Goal: Use online tool/utility: Utilize a website feature to perform a specific function

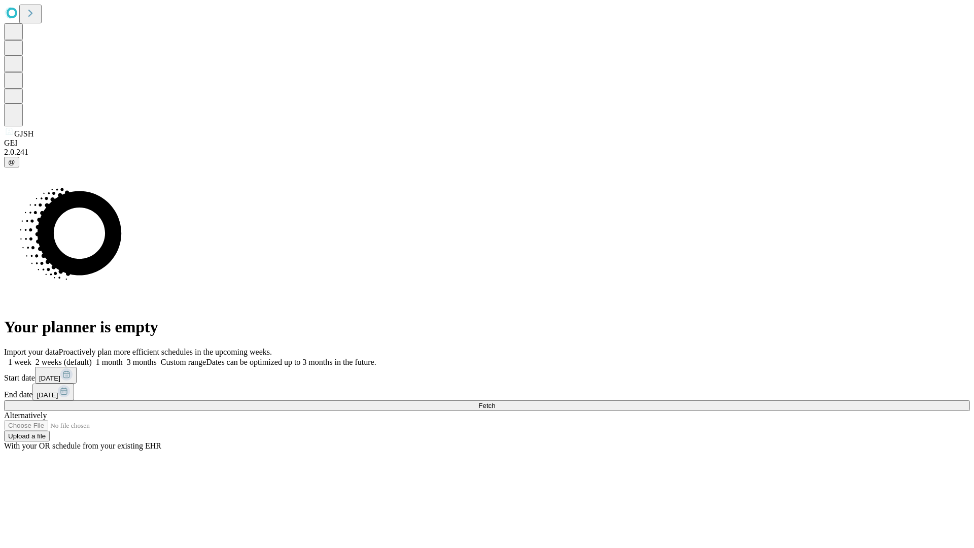
click at [92, 358] on label "2 weeks (default)" at bounding box center [61, 362] width 60 height 9
click at [495, 402] on span "Fetch" at bounding box center [486, 406] width 17 height 8
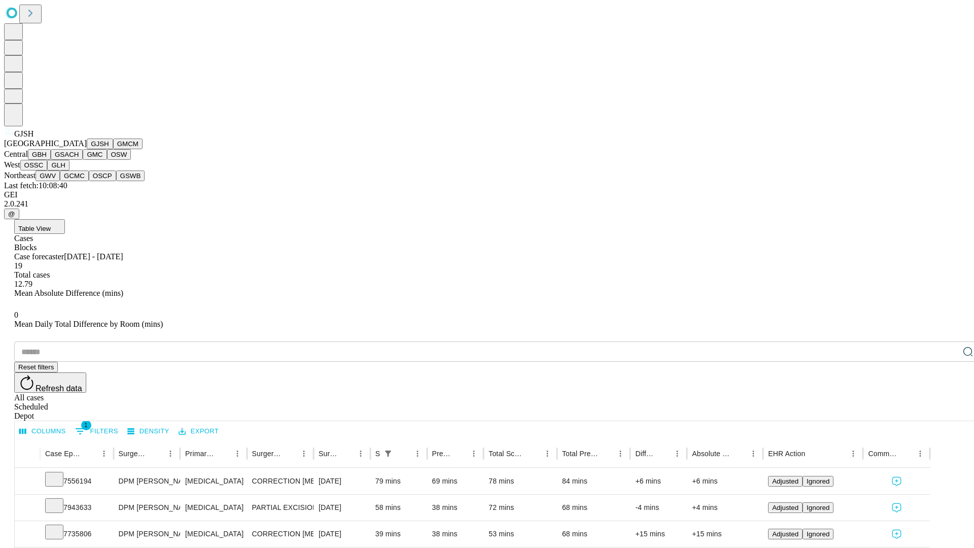
click at [113, 149] on button "GMCM" at bounding box center [127, 144] width 29 height 11
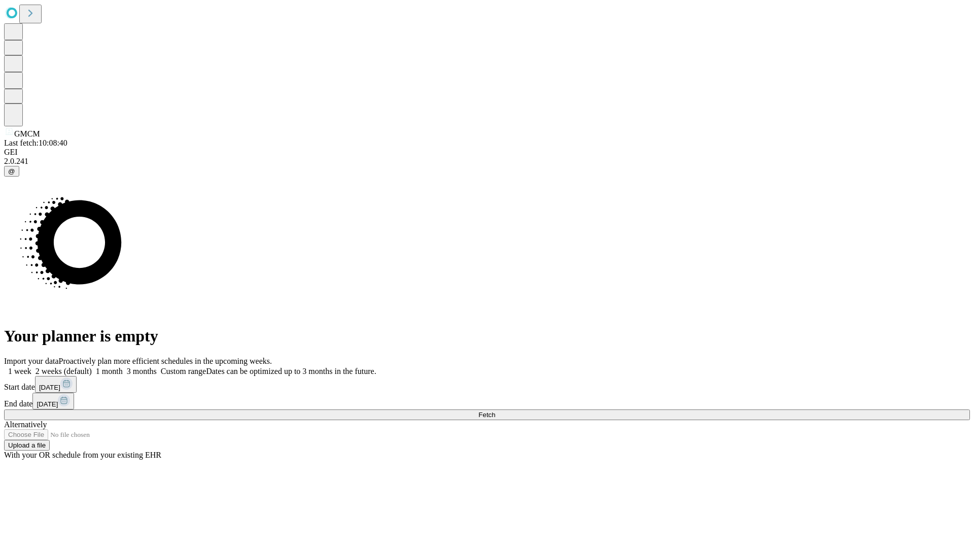
click at [92, 367] on label "2 weeks (default)" at bounding box center [61, 371] width 60 height 9
click at [495, 411] on span "Fetch" at bounding box center [486, 415] width 17 height 8
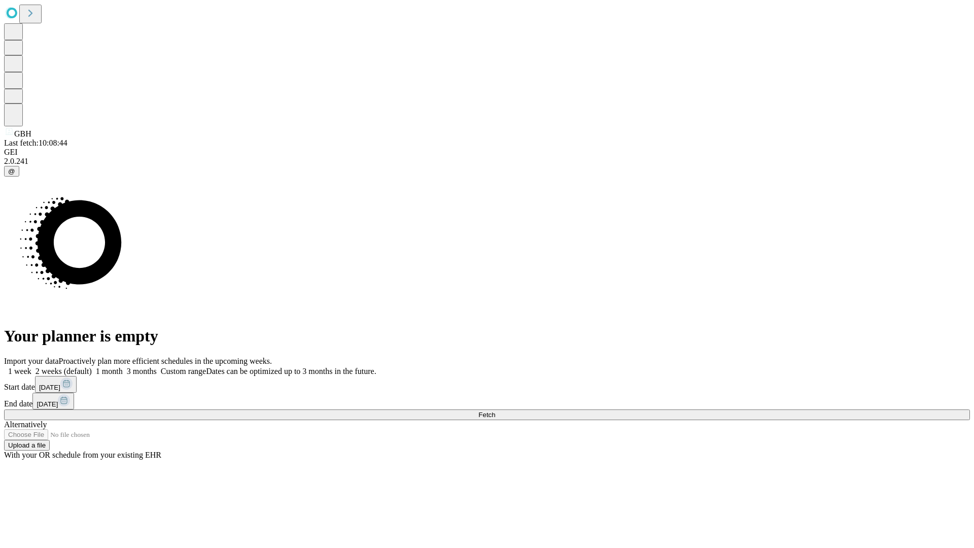
click at [92, 367] on label "2 weeks (default)" at bounding box center [61, 371] width 60 height 9
click at [495, 411] on span "Fetch" at bounding box center [486, 415] width 17 height 8
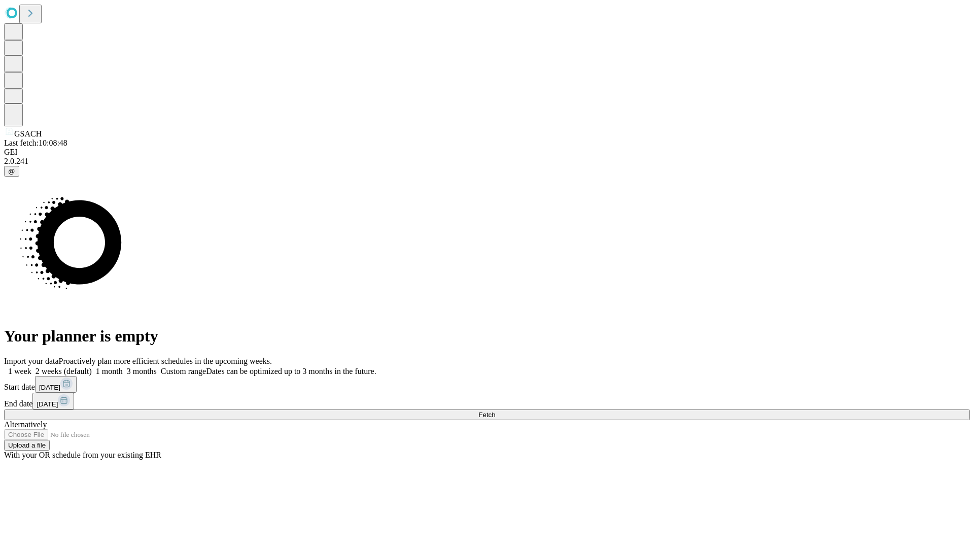
click at [92, 367] on label "2 weeks (default)" at bounding box center [61, 371] width 60 height 9
click at [495, 411] on span "Fetch" at bounding box center [486, 415] width 17 height 8
click at [92, 367] on label "2 weeks (default)" at bounding box center [61, 371] width 60 height 9
click at [495, 411] on span "Fetch" at bounding box center [486, 415] width 17 height 8
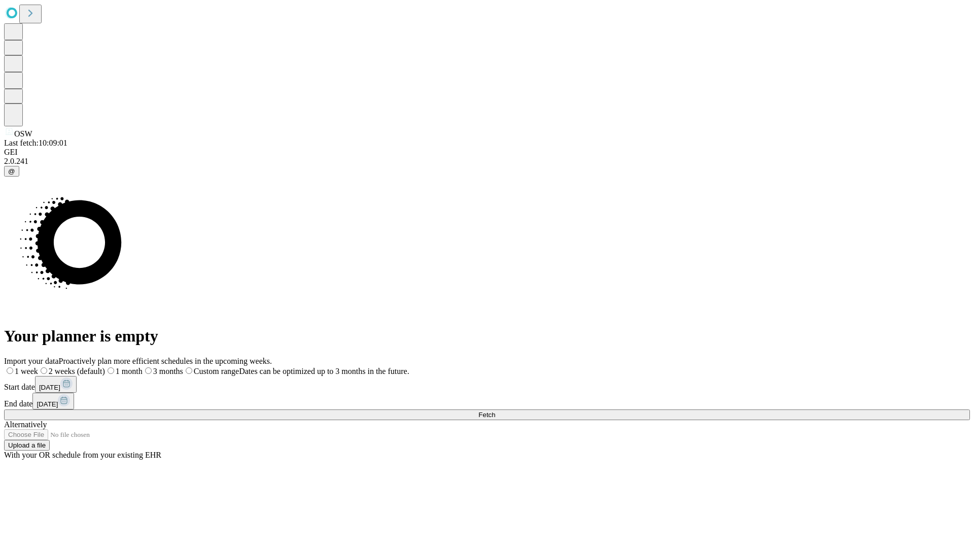
click at [105, 367] on label "2 weeks (default)" at bounding box center [71, 371] width 67 height 9
click at [495, 411] on span "Fetch" at bounding box center [486, 415] width 17 height 8
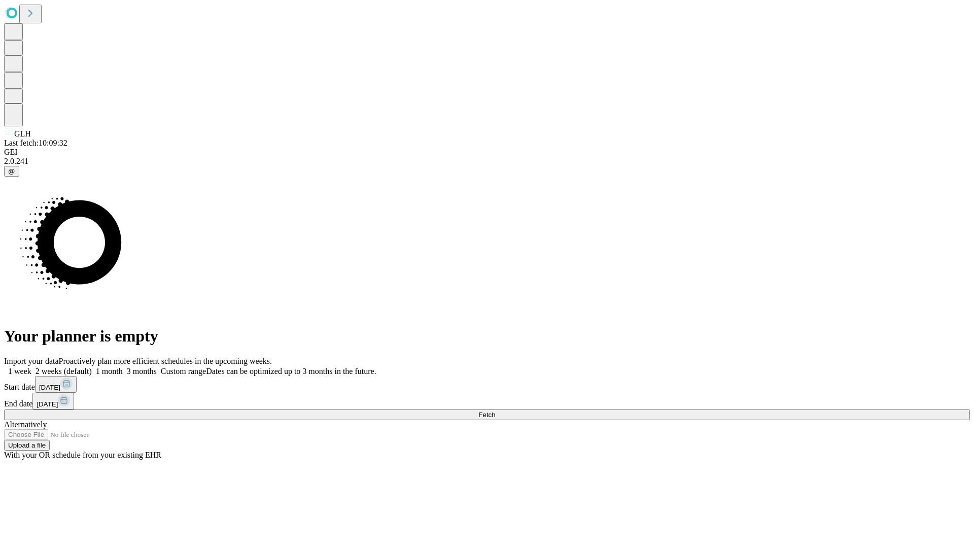
click at [495, 411] on span "Fetch" at bounding box center [486, 415] width 17 height 8
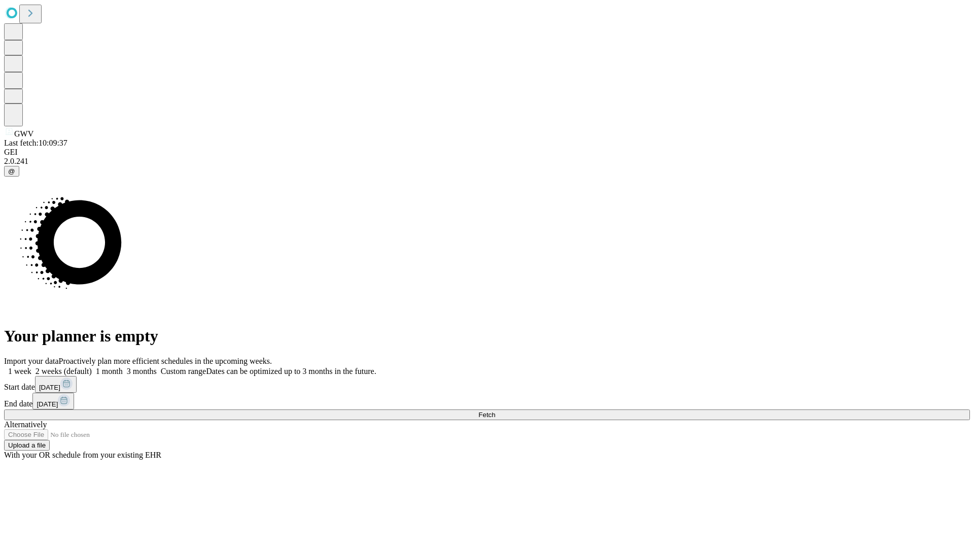
click at [92, 367] on label "2 weeks (default)" at bounding box center [61, 371] width 60 height 9
click at [495, 411] on span "Fetch" at bounding box center [486, 415] width 17 height 8
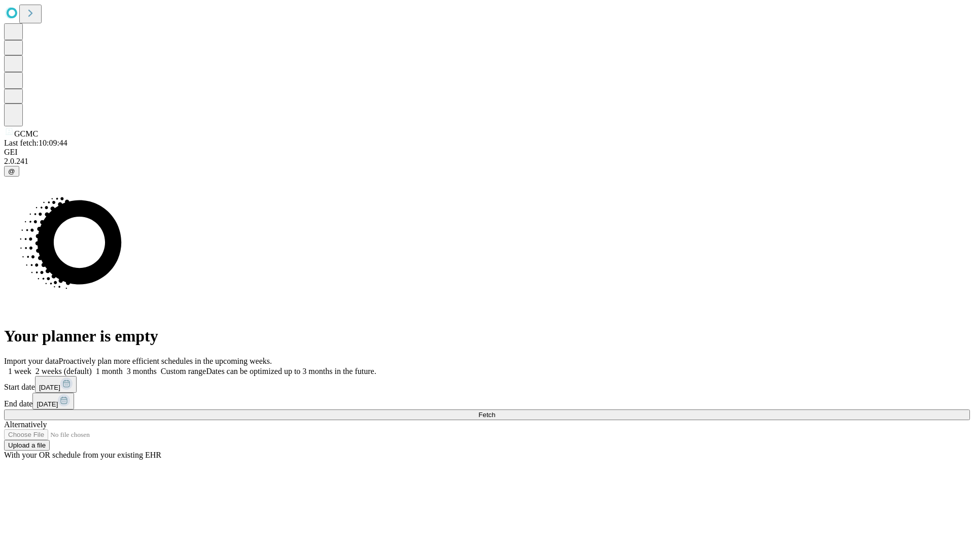
click at [92, 367] on label "2 weeks (default)" at bounding box center [61, 371] width 60 height 9
click at [495, 411] on span "Fetch" at bounding box center [486, 415] width 17 height 8
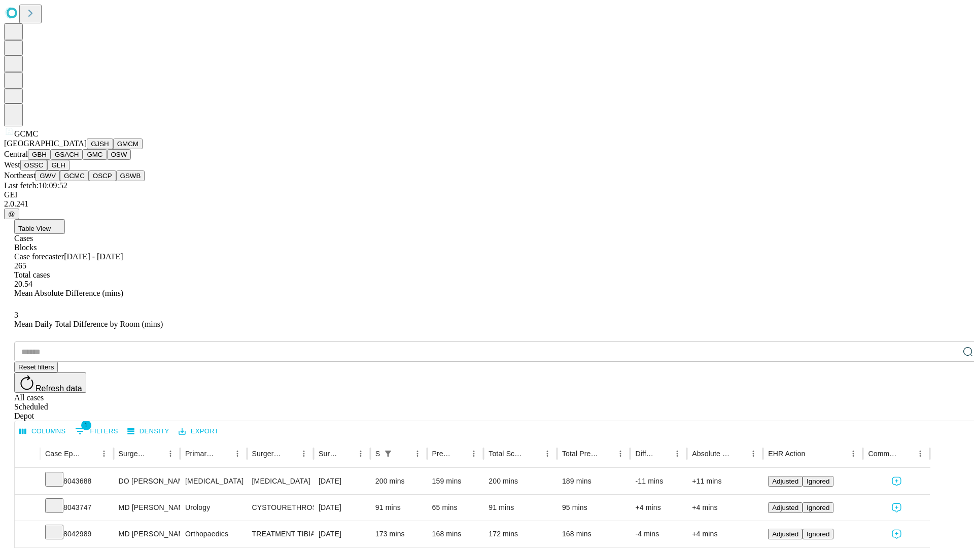
click at [89, 181] on button "OSCP" at bounding box center [102, 175] width 27 height 11
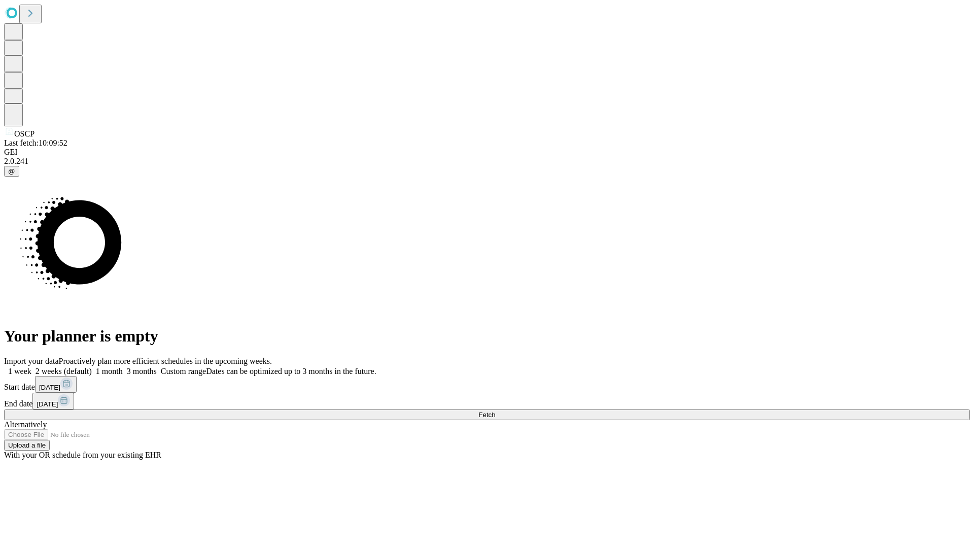
click at [92, 367] on label "2 weeks (default)" at bounding box center [61, 371] width 60 height 9
click at [495, 411] on span "Fetch" at bounding box center [486, 415] width 17 height 8
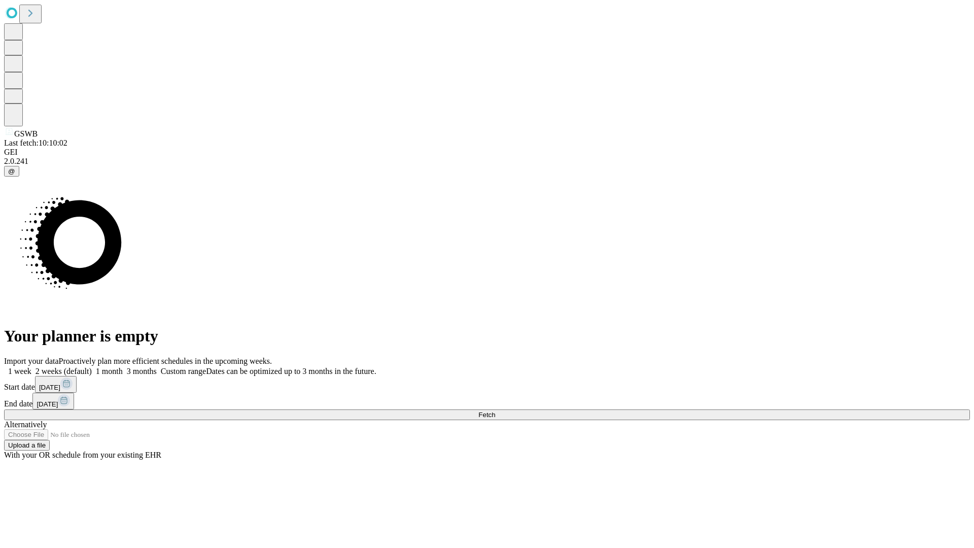
click at [92, 367] on label "2 weeks (default)" at bounding box center [61, 371] width 60 height 9
click at [495, 411] on span "Fetch" at bounding box center [486, 415] width 17 height 8
